Goal: Transaction & Acquisition: Purchase product/service

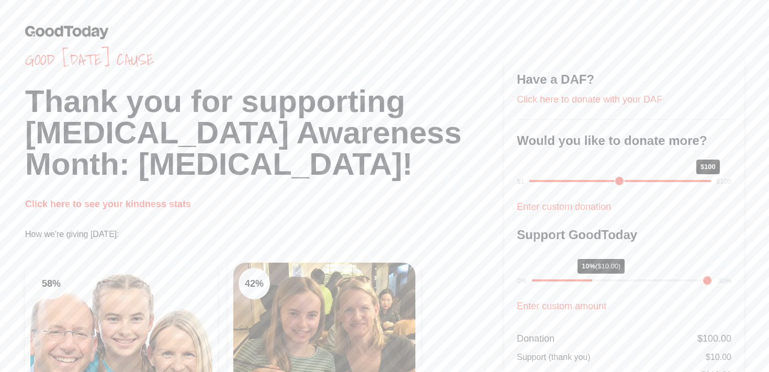
drag, startPoint x: 589, startPoint y: 181, endPoint x: 736, endPoint y: 184, distance: 147.1
type input "***"
click at [711, 182] on input "range" at bounding box center [621, 181] width 182 height 2
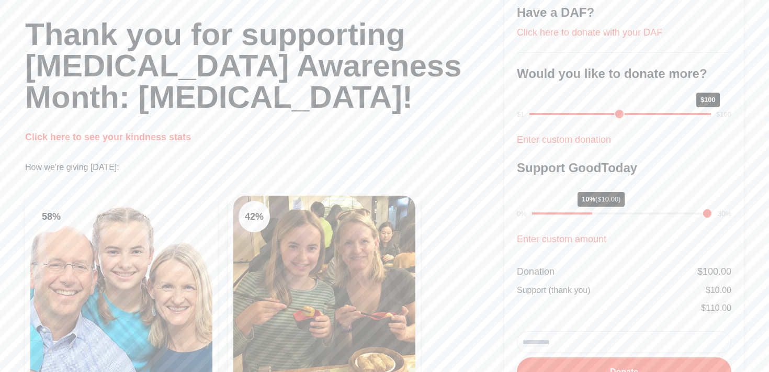
scroll to position [70, 0]
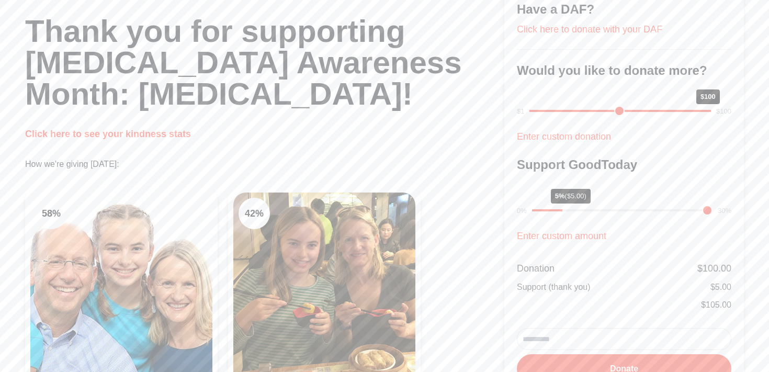
type input "*"
drag, startPoint x: 597, startPoint y: 210, endPoint x: 563, endPoint y: 213, distance: 34.6
click at [563, 211] on input "range" at bounding box center [622, 210] width 181 height 2
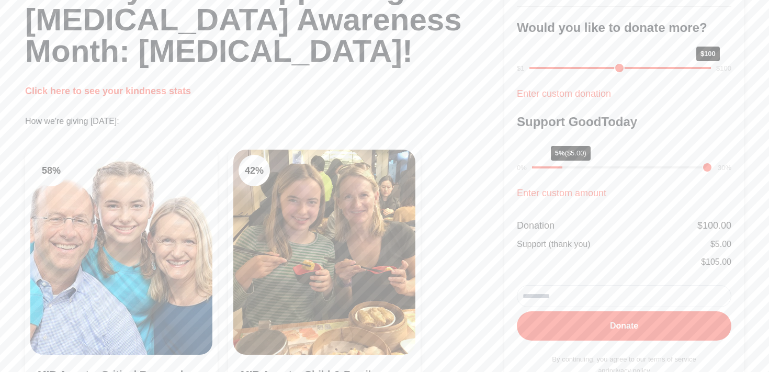
scroll to position [124, 0]
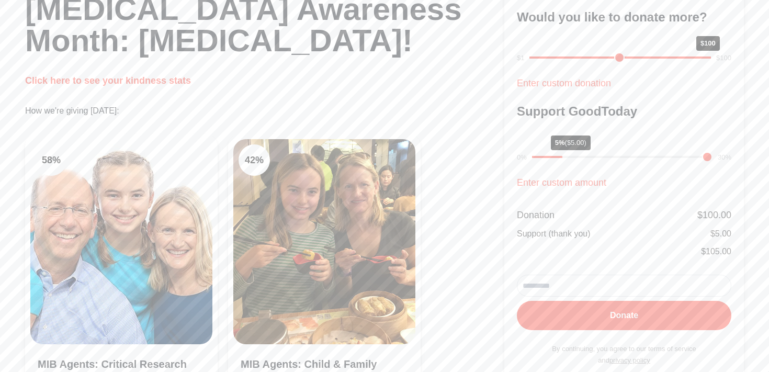
click at [576, 286] on input "email" at bounding box center [624, 286] width 215 height 22
type input "**********"
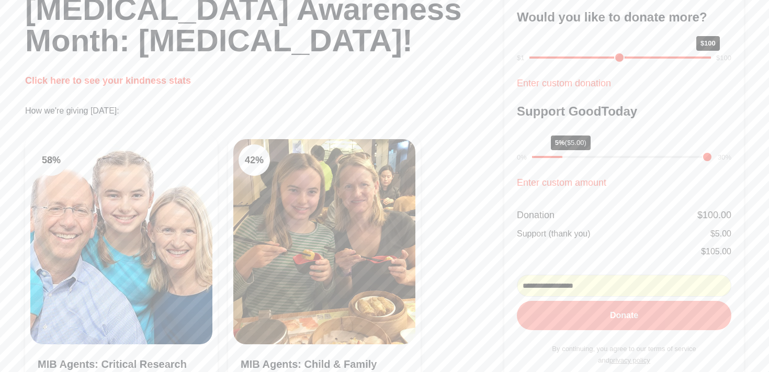
click at [581, 317] on button "Donate" at bounding box center [624, 315] width 215 height 29
